Goal: Information Seeking & Learning: Learn about a topic

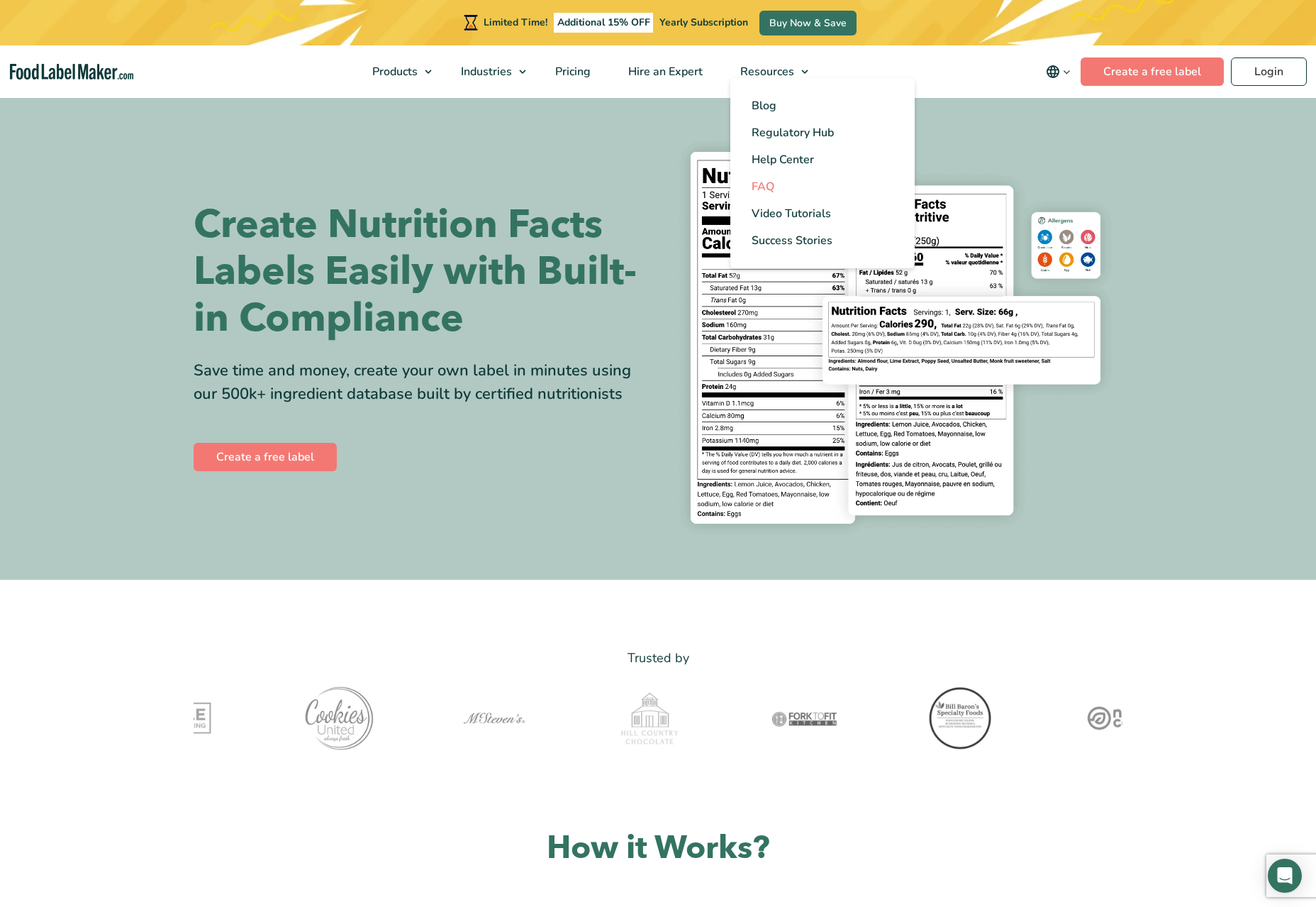
click at [768, 185] on span "FAQ" at bounding box center [763, 187] width 23 height 16
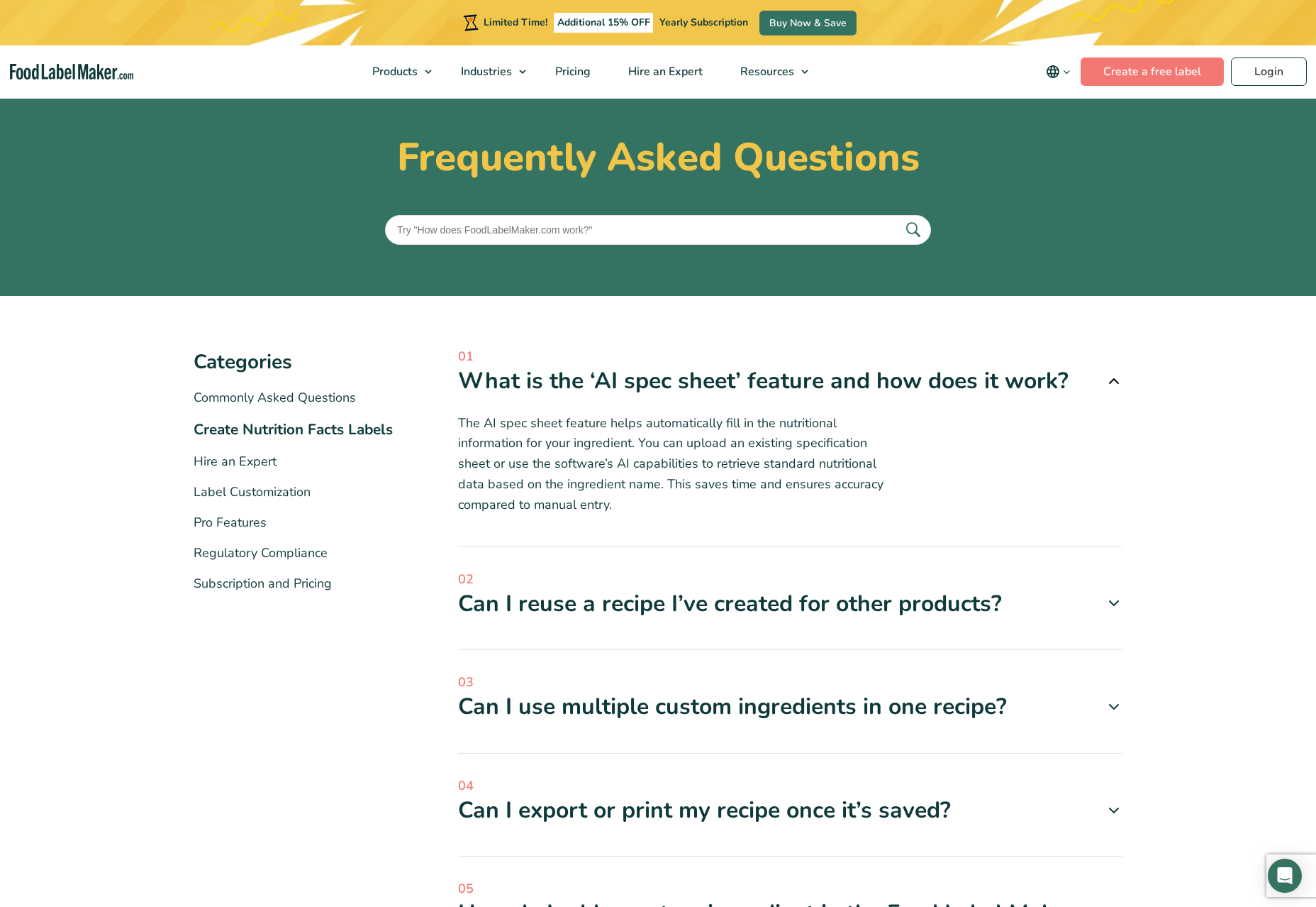
scroll to position [48, 0]
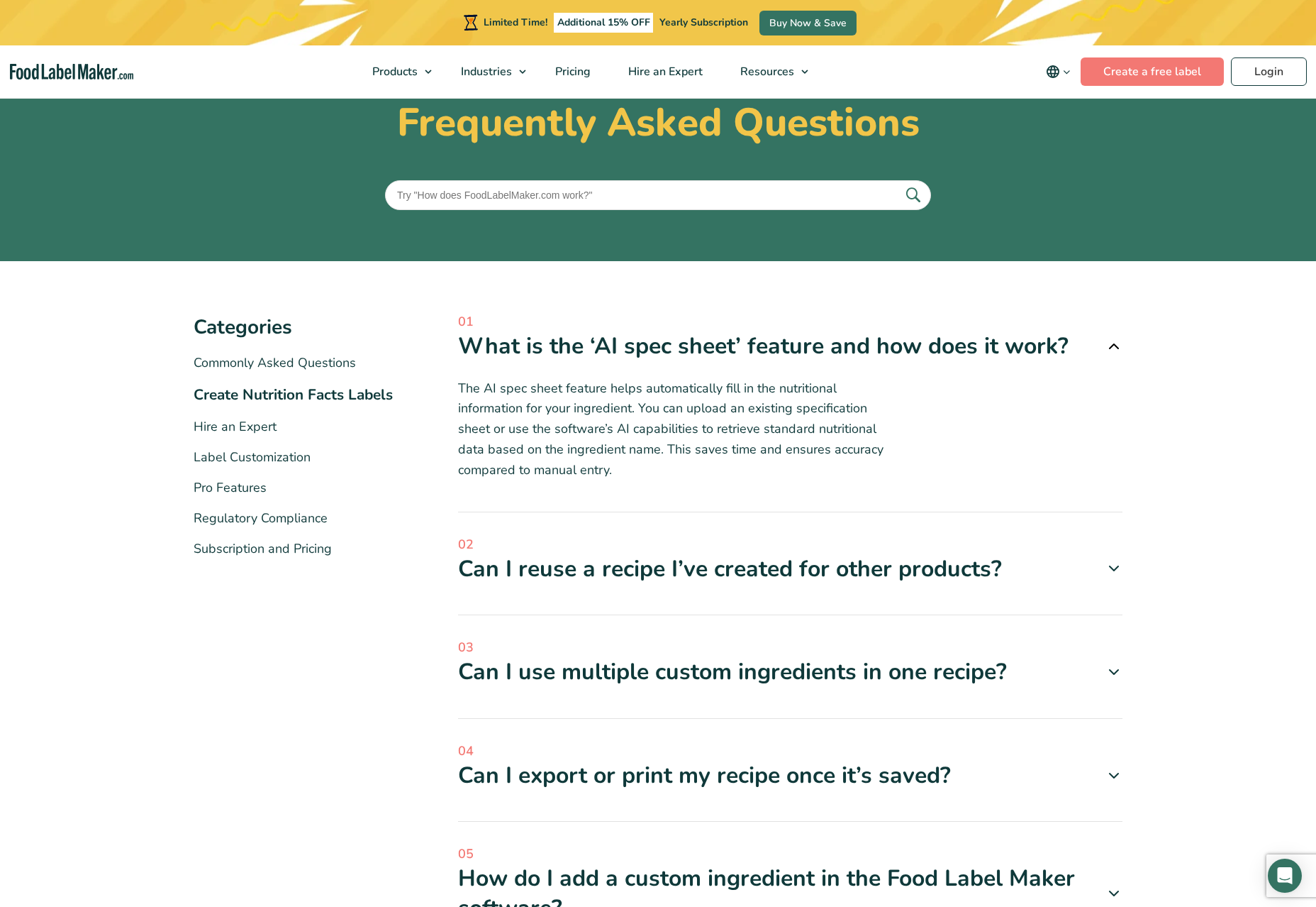
click at [1118, 569] on icon at bounding box center [1114, 568] width 17 height 17
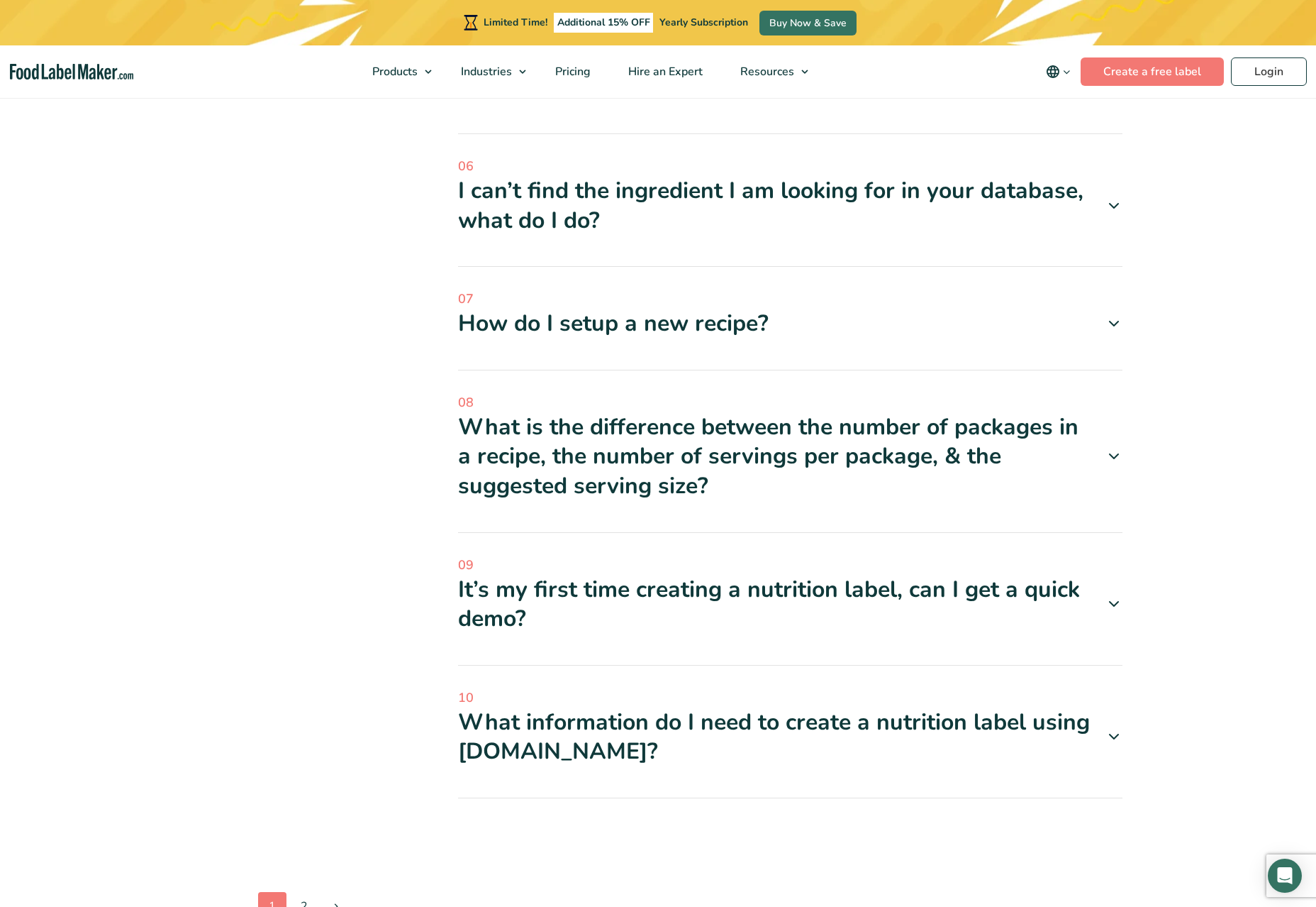
scroll to position [949, 0]
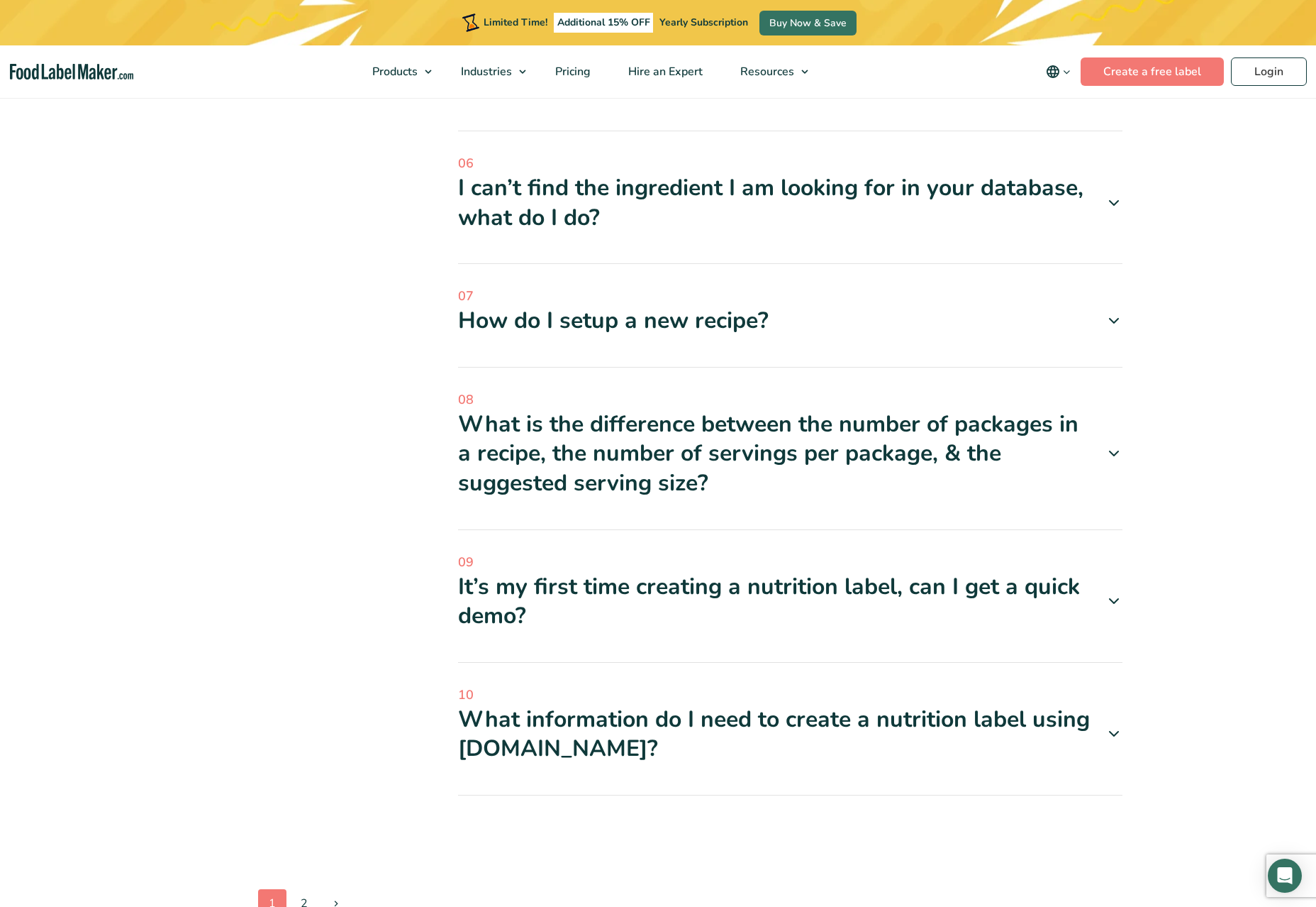
click at [1121, 200] on icon at bounding box center [1114, 202] width 17 height 17
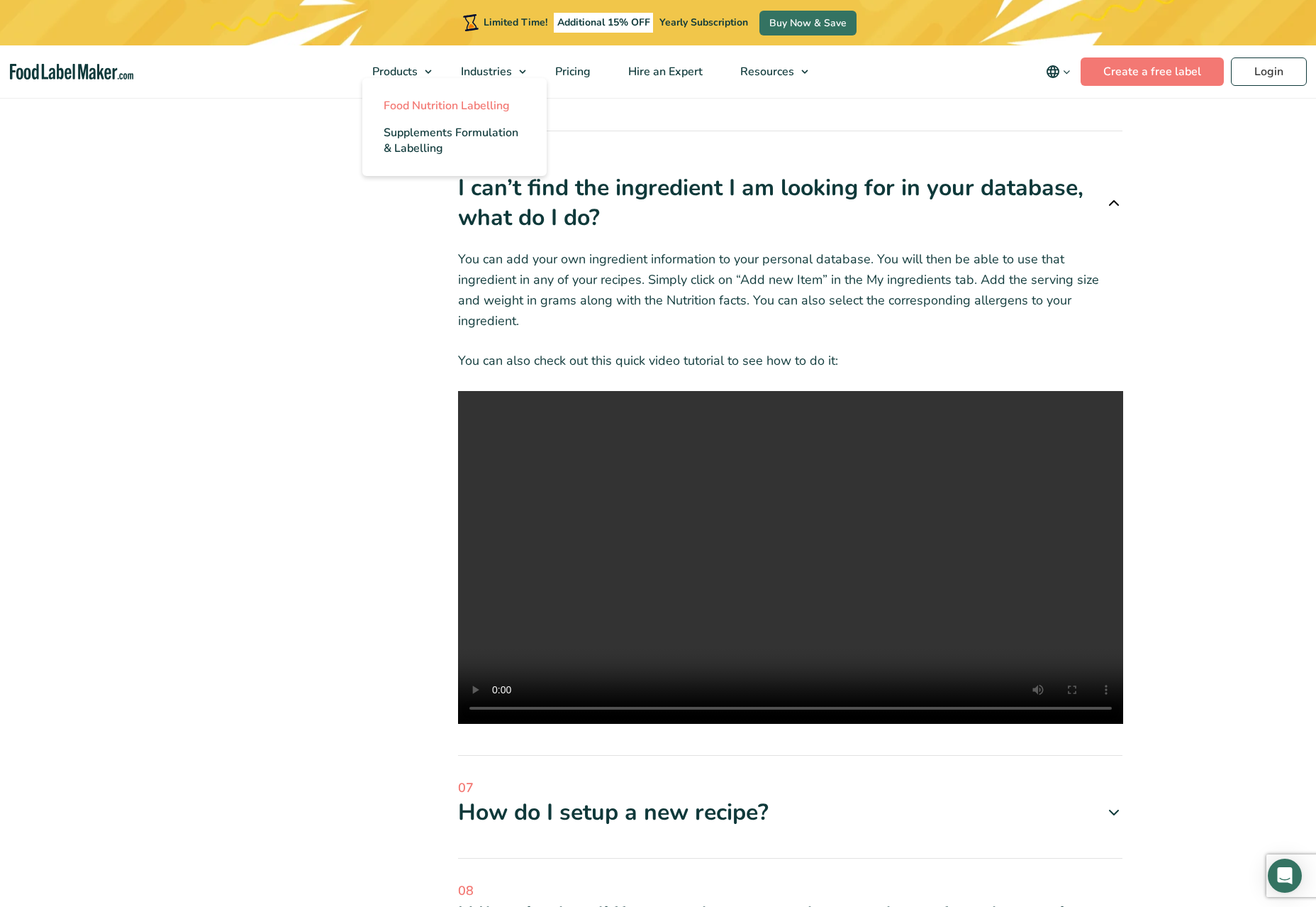
click at [426, 105] on span "Food Nutrition Labelling" at bounding box center [447, 106] width 126 height 16
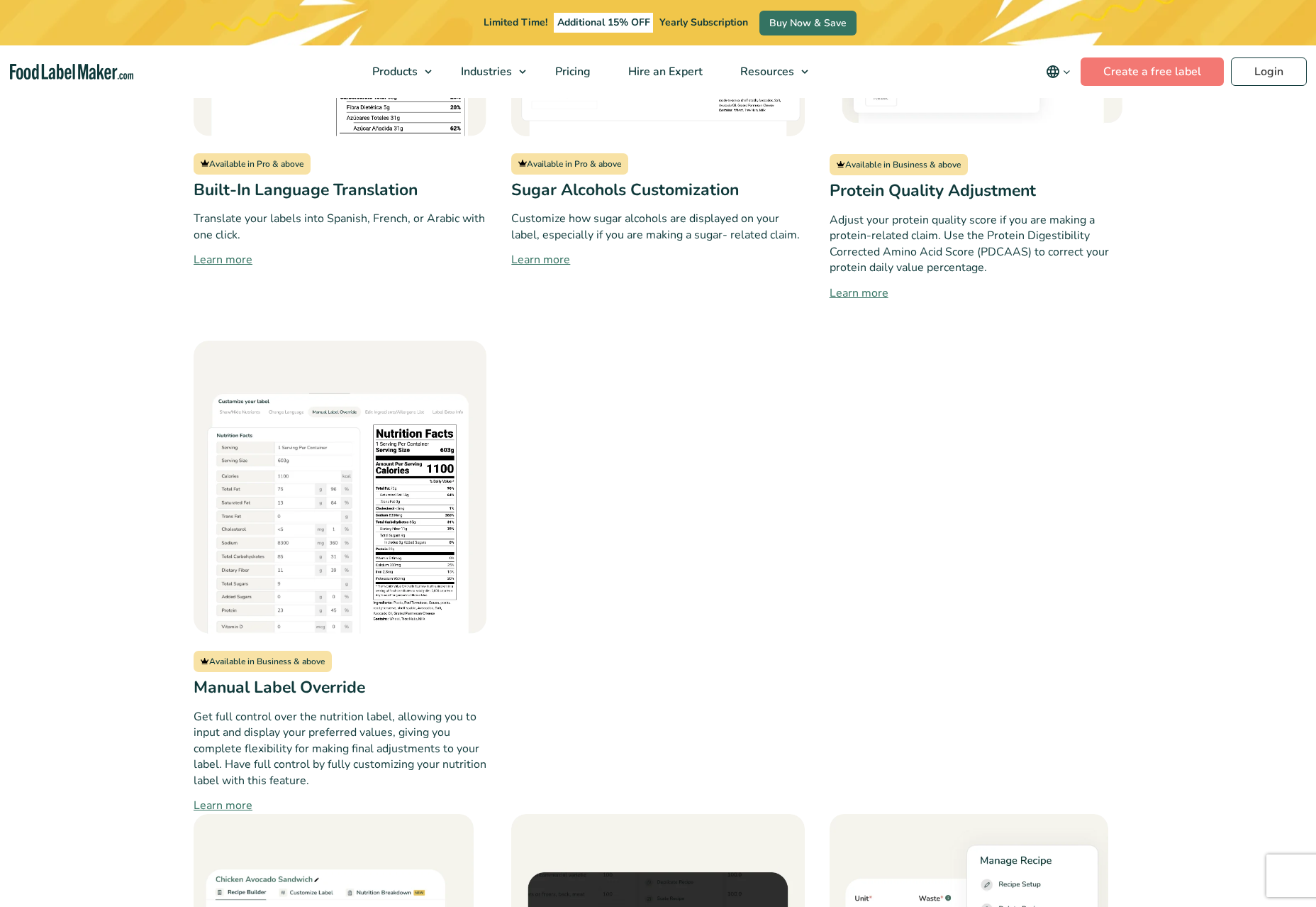
scroll to position [2888, 0]
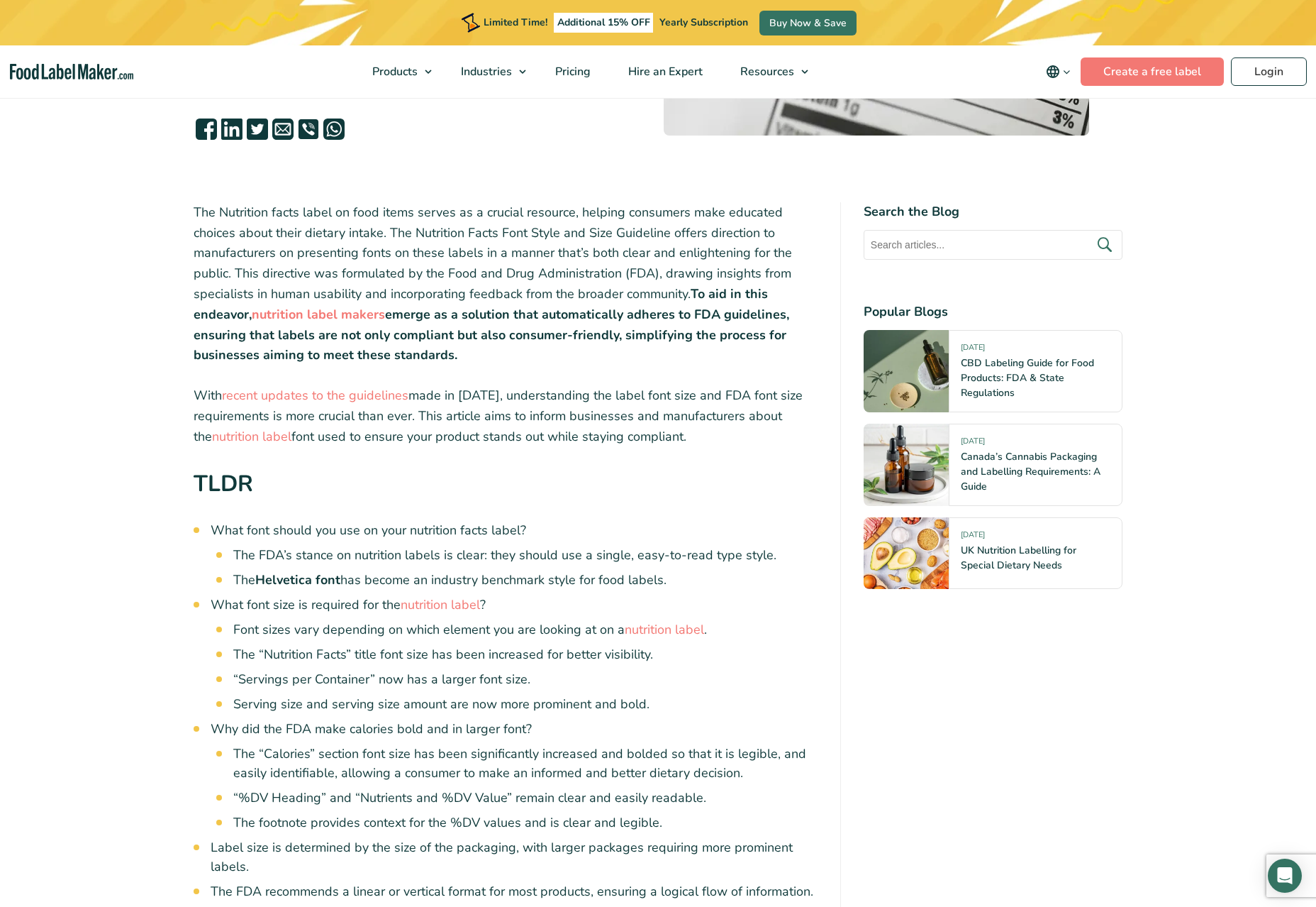
scroll to position [382, 0]
